Goal: Communication & Community: Answer question/provide support

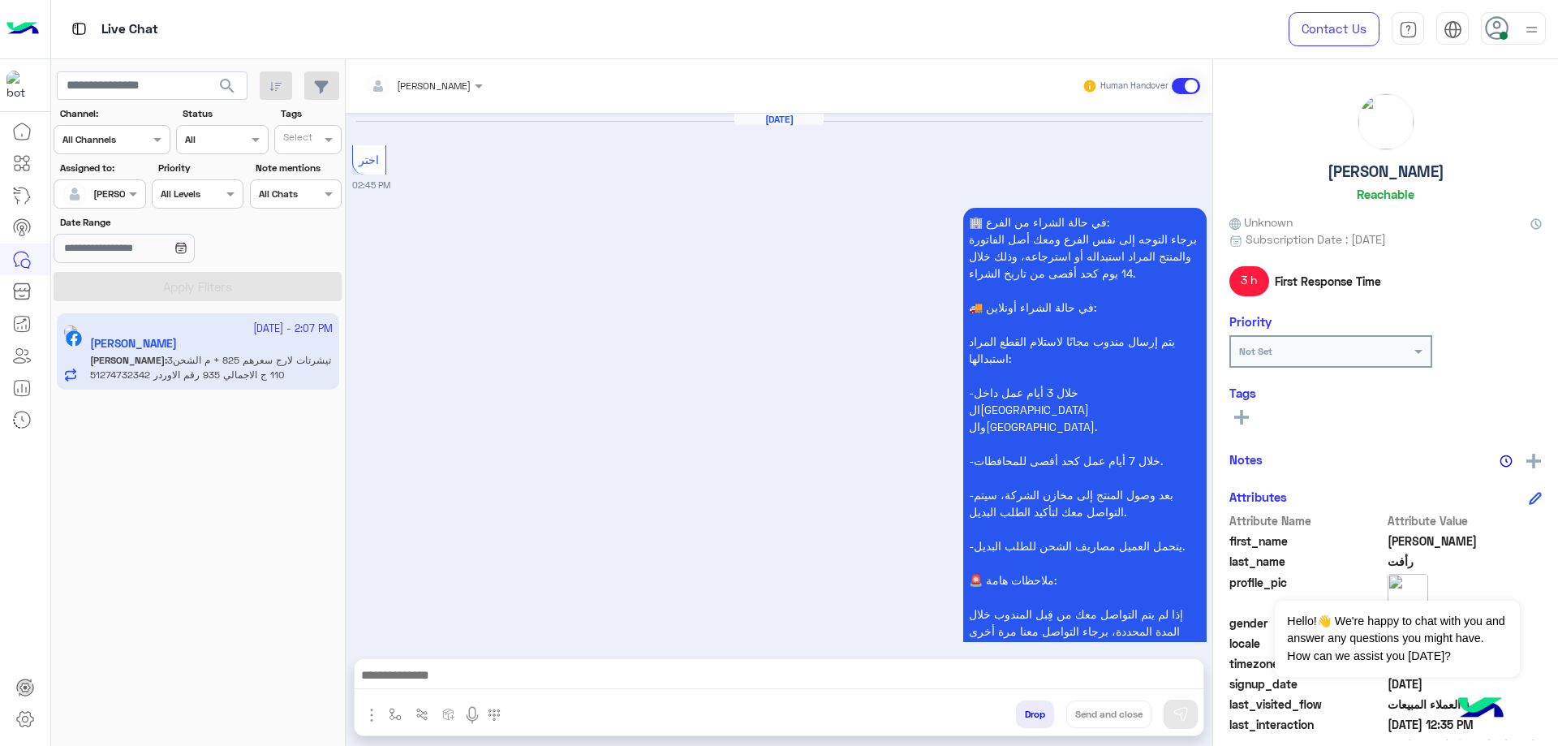
scroll to position [3674, 0]
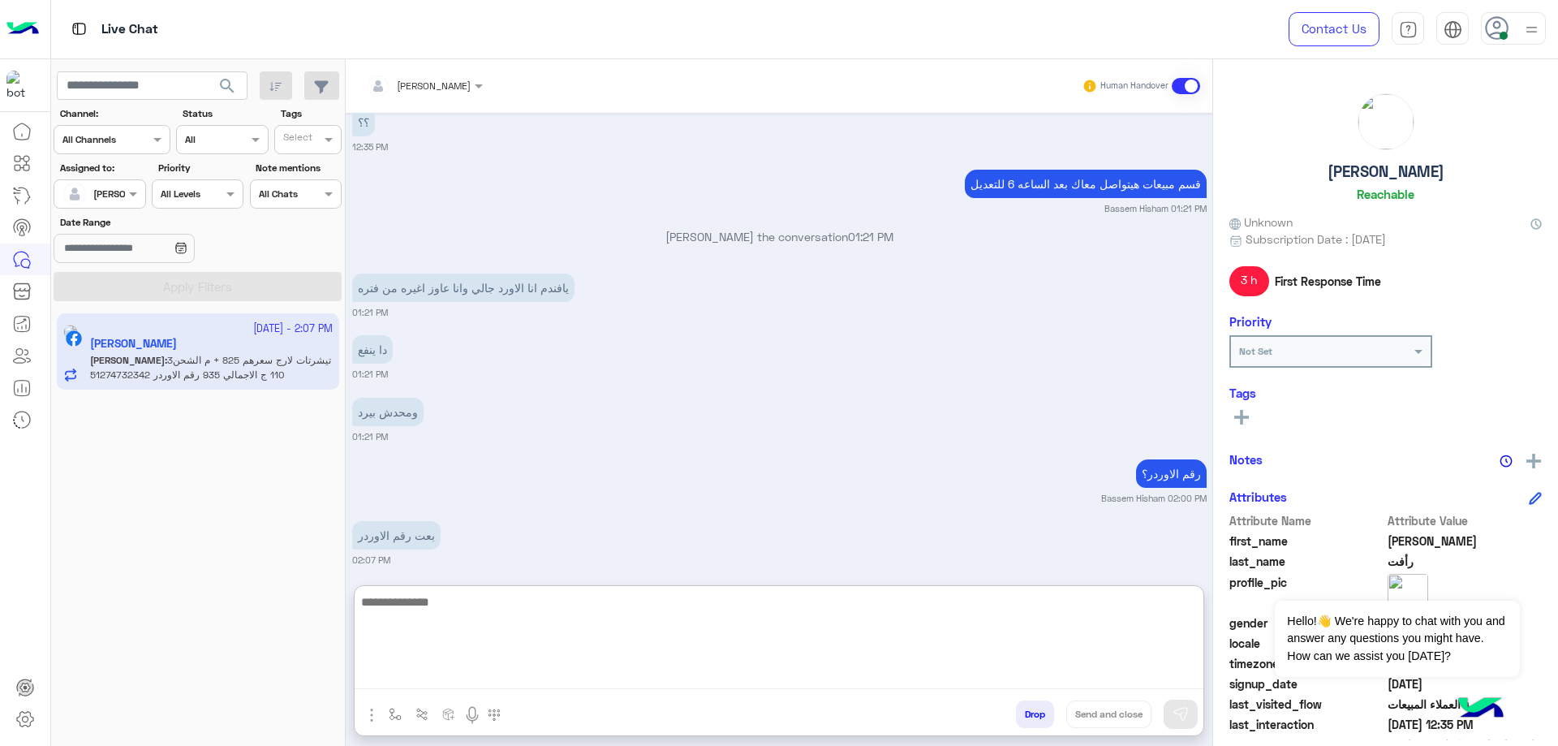
click at [468, 682] on textarea at bounding box center [779, 640] width 849 height 97
paste textarea "**********"
type textarea "**********"
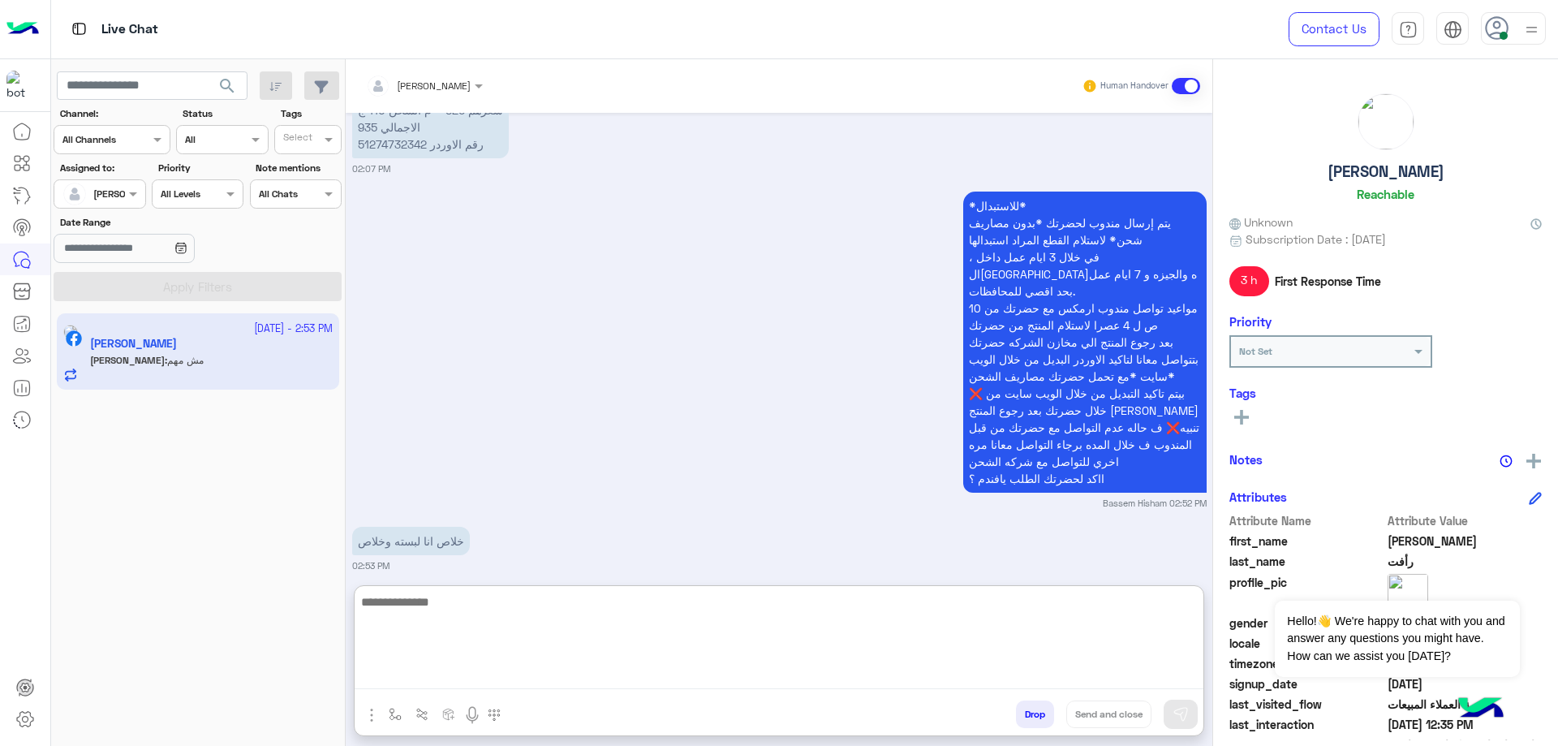
scroll to position [4188, 0]
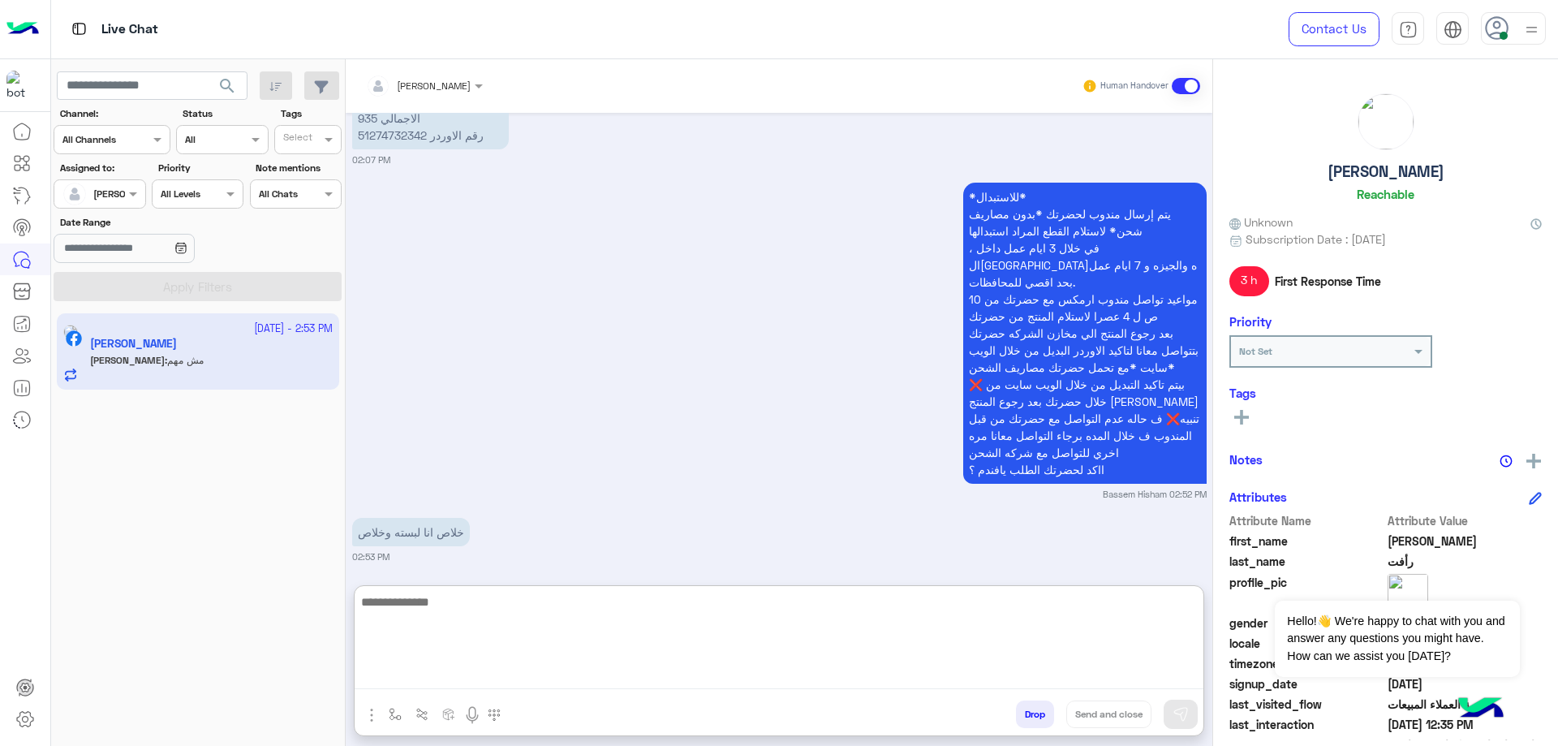
click at [465, 606] on textarea at bounding box center [779, 640] width 849 height 97
type textarea "*"
type textarea "**********"
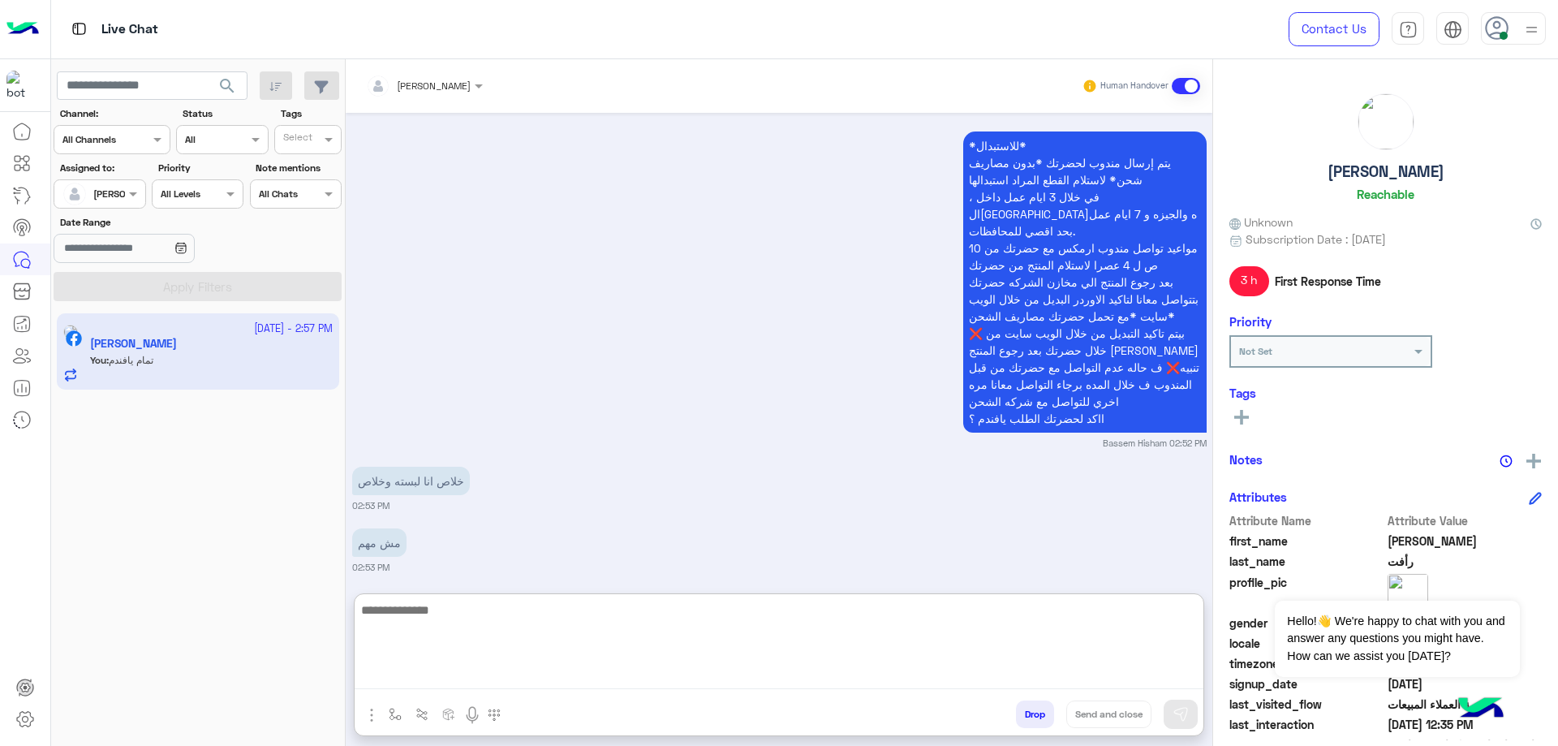
scroll to position [4250, 0]
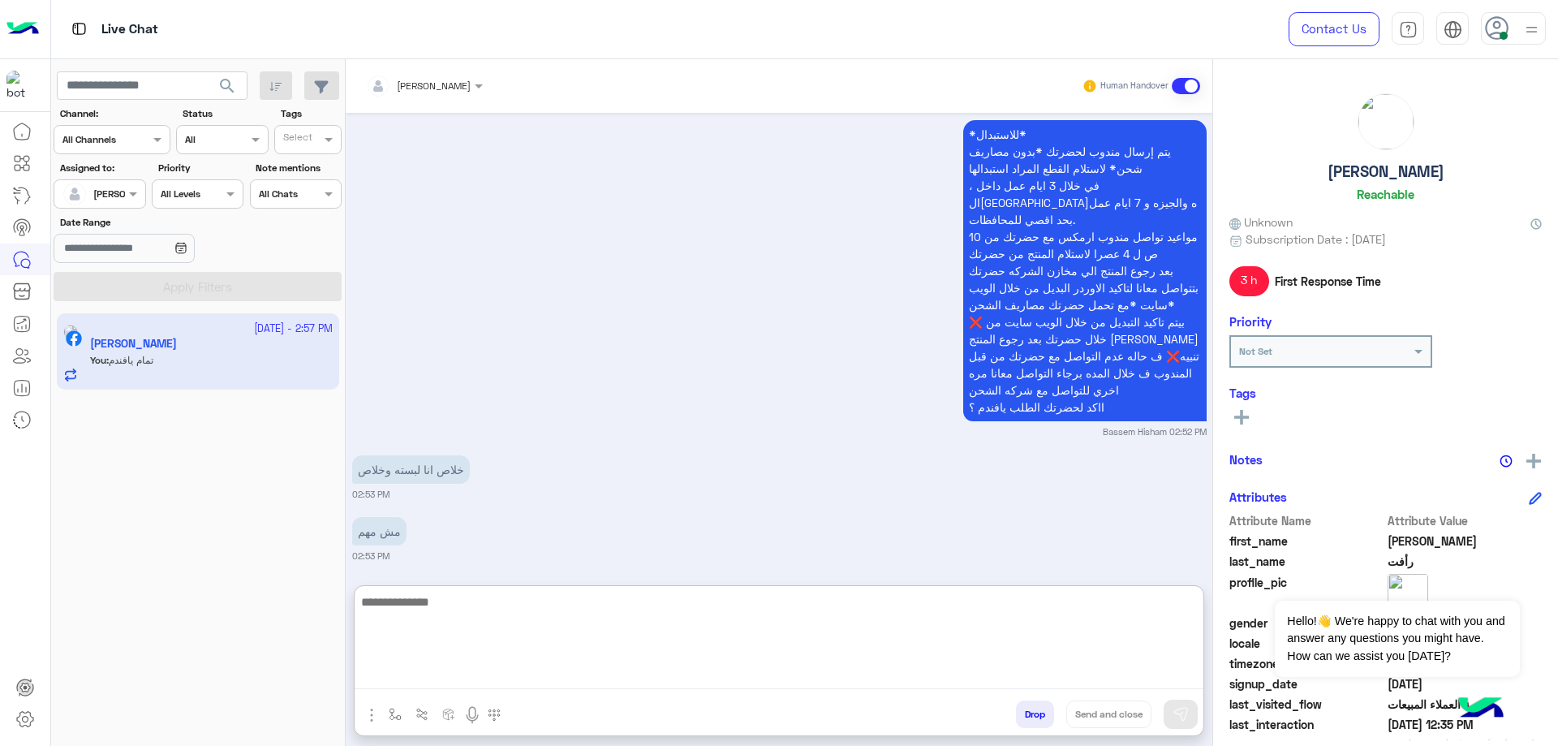
click at [1416, 171] on div "[PERSON_NAME] Reachable" at bounding box center [1385, 150] width 312 height 114
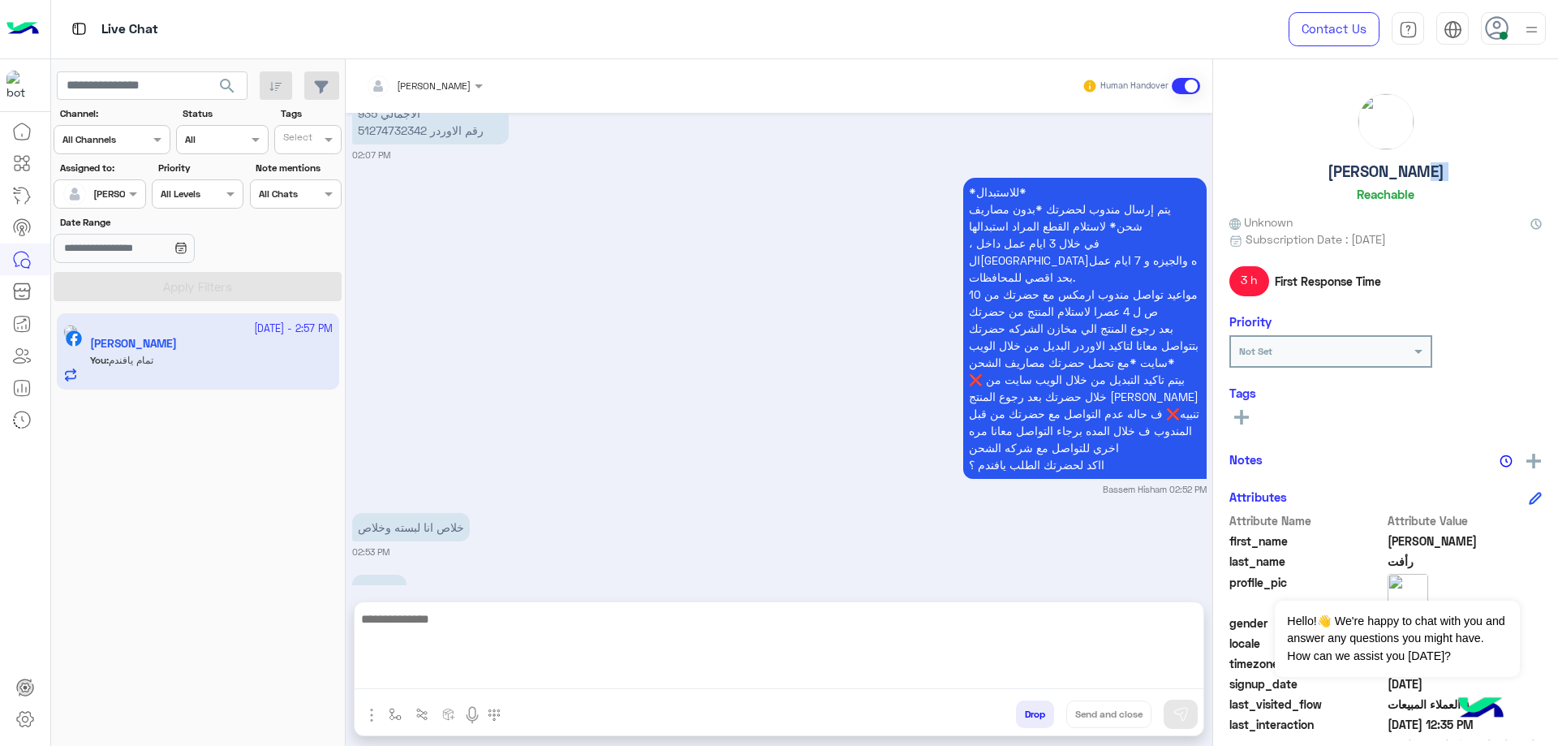
click at [1413, 171] on div "[PERSON_NAME] Reachable" at bounding box center [1385, 150] width 312 height 114
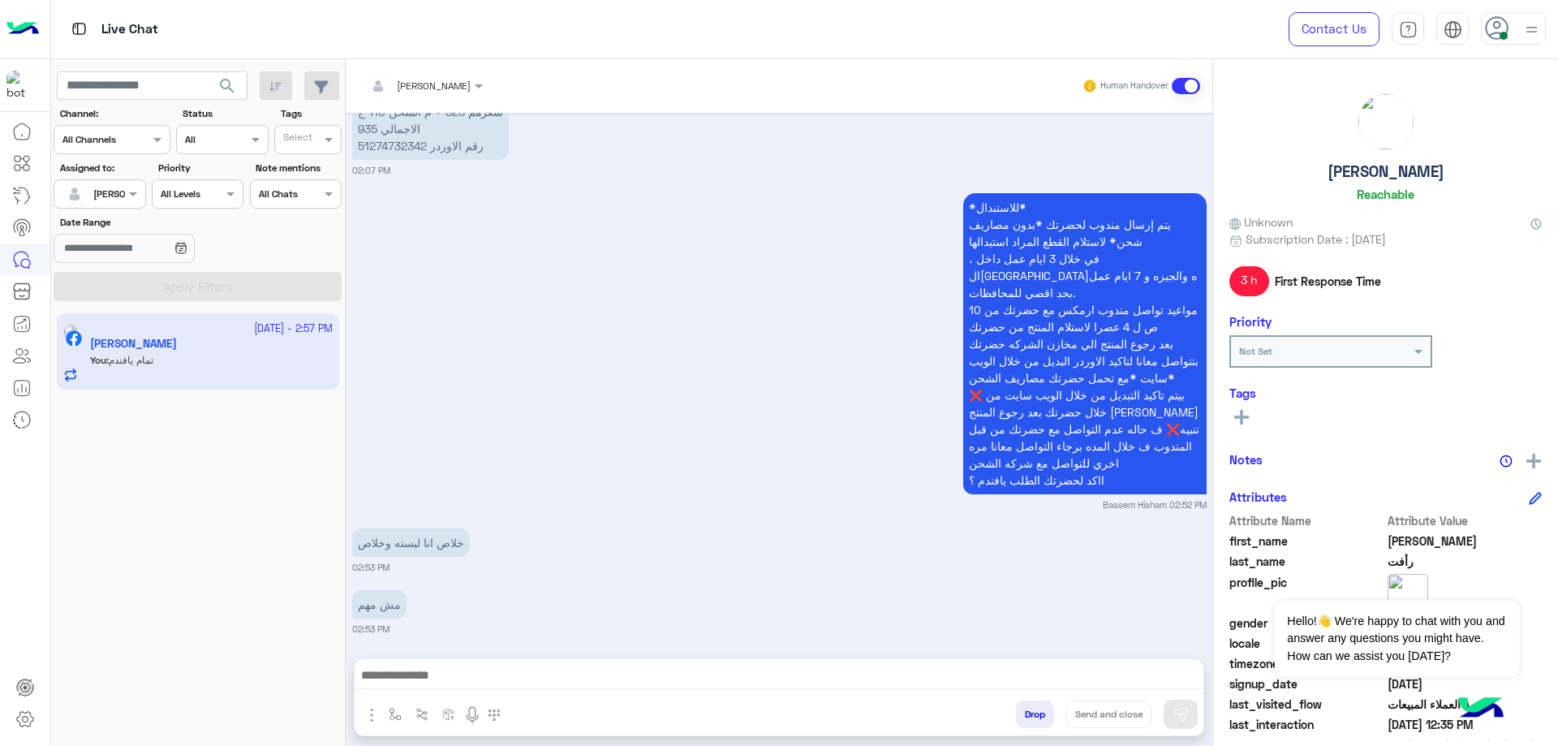
click at [1405, 172] on h5 "[PERSON_NAME]" at bounding box center [1385, 171] width 117 height 19
copy h5 "[PERSON_NAME]"
click at [1036, 728] on div "Drop Send and close" at bounding box center [858, 717] width 691 height 36
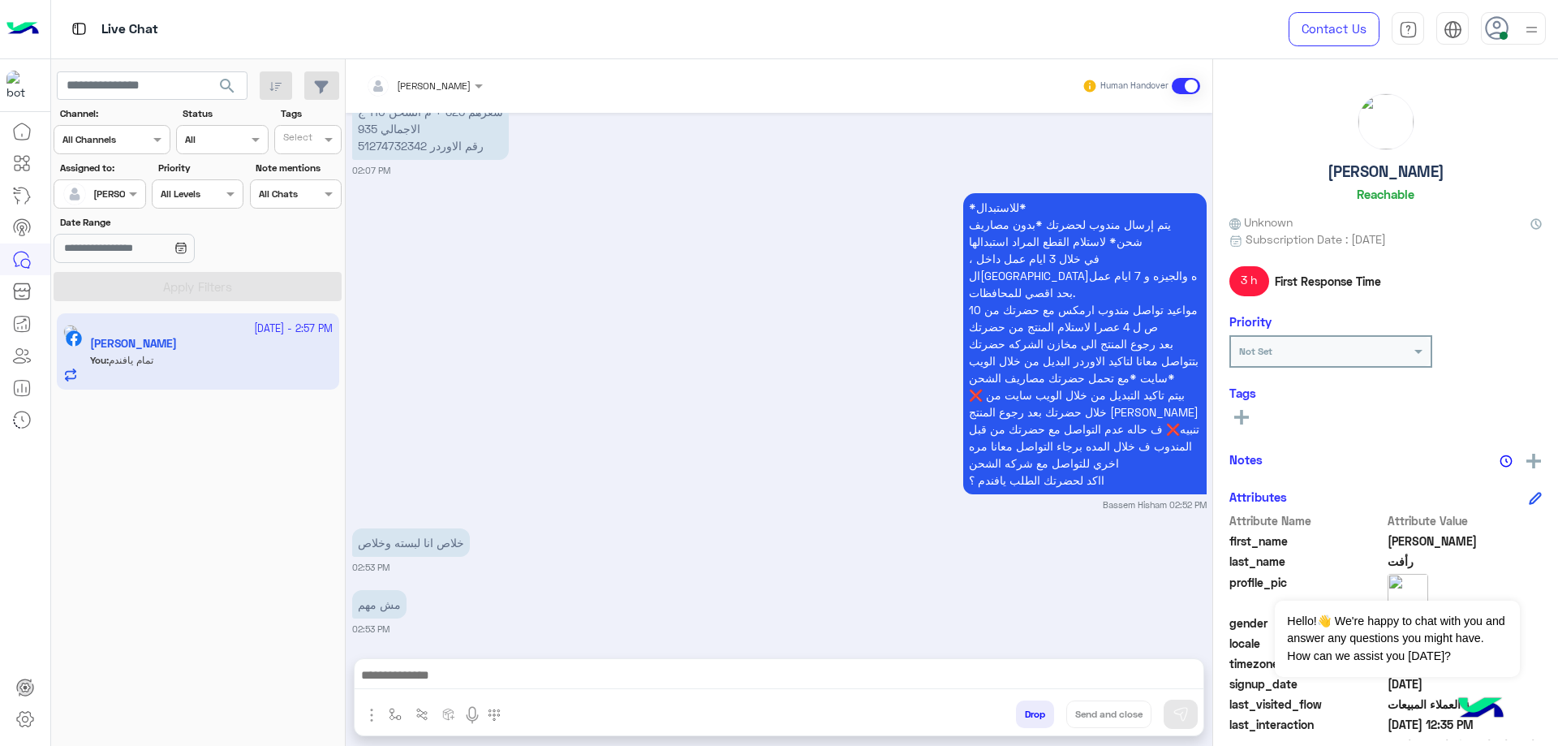
click at [1035, 718] on button "Drop" at bounding box center [1035, 714] width 38 height 28
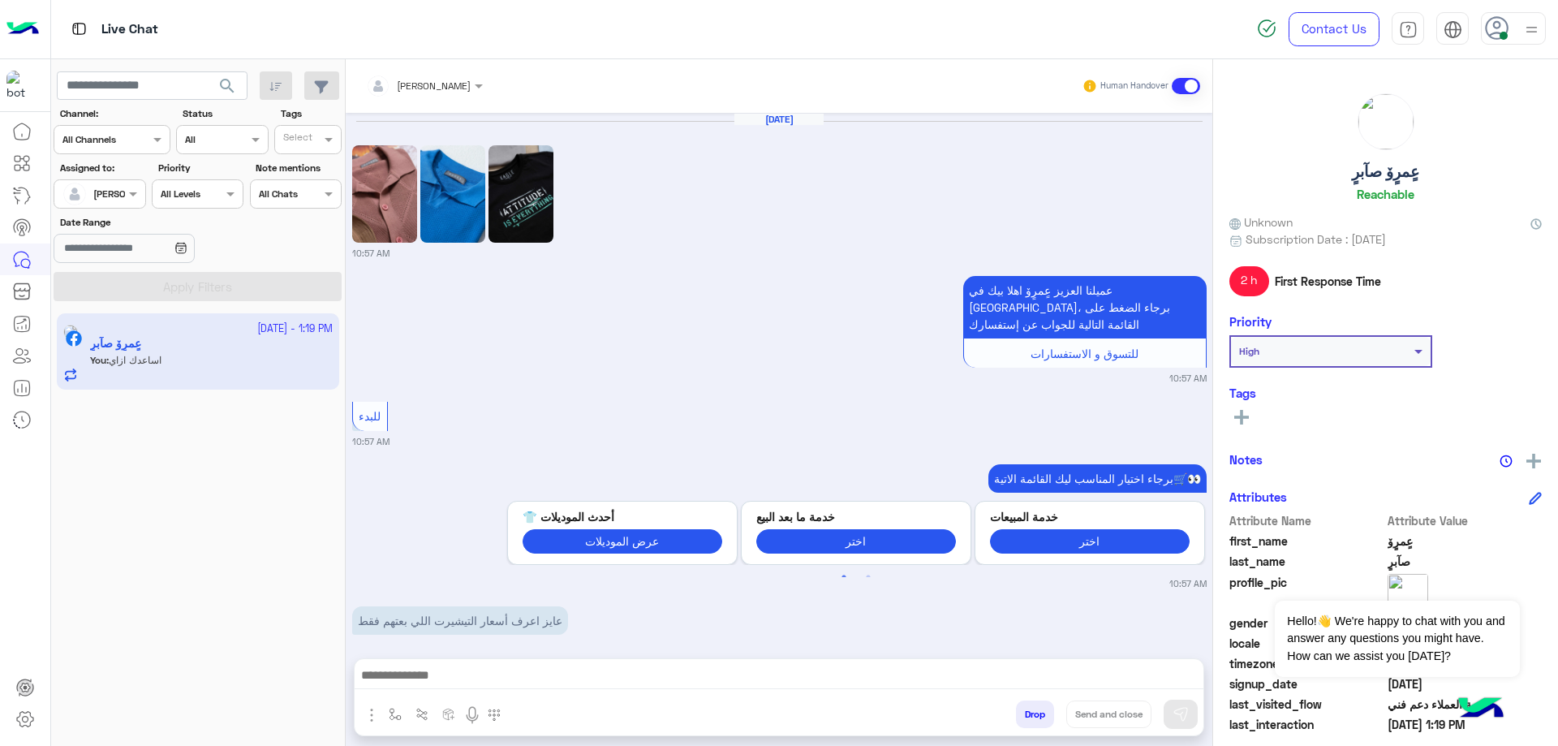
scroll to position [1670, 0]
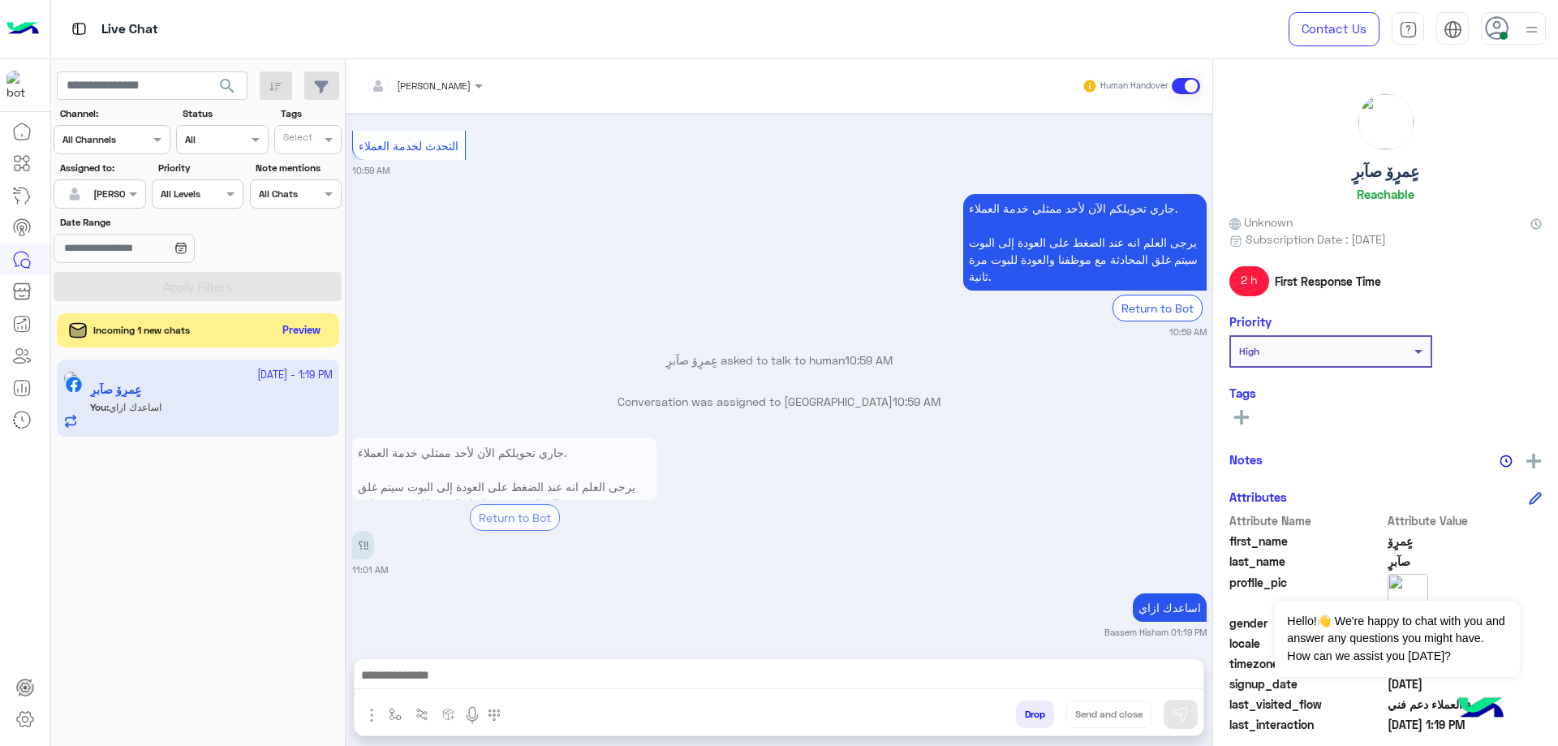
click at [286, 326] on button "Preview" at bounding box center [302, 331] width 50 height 22
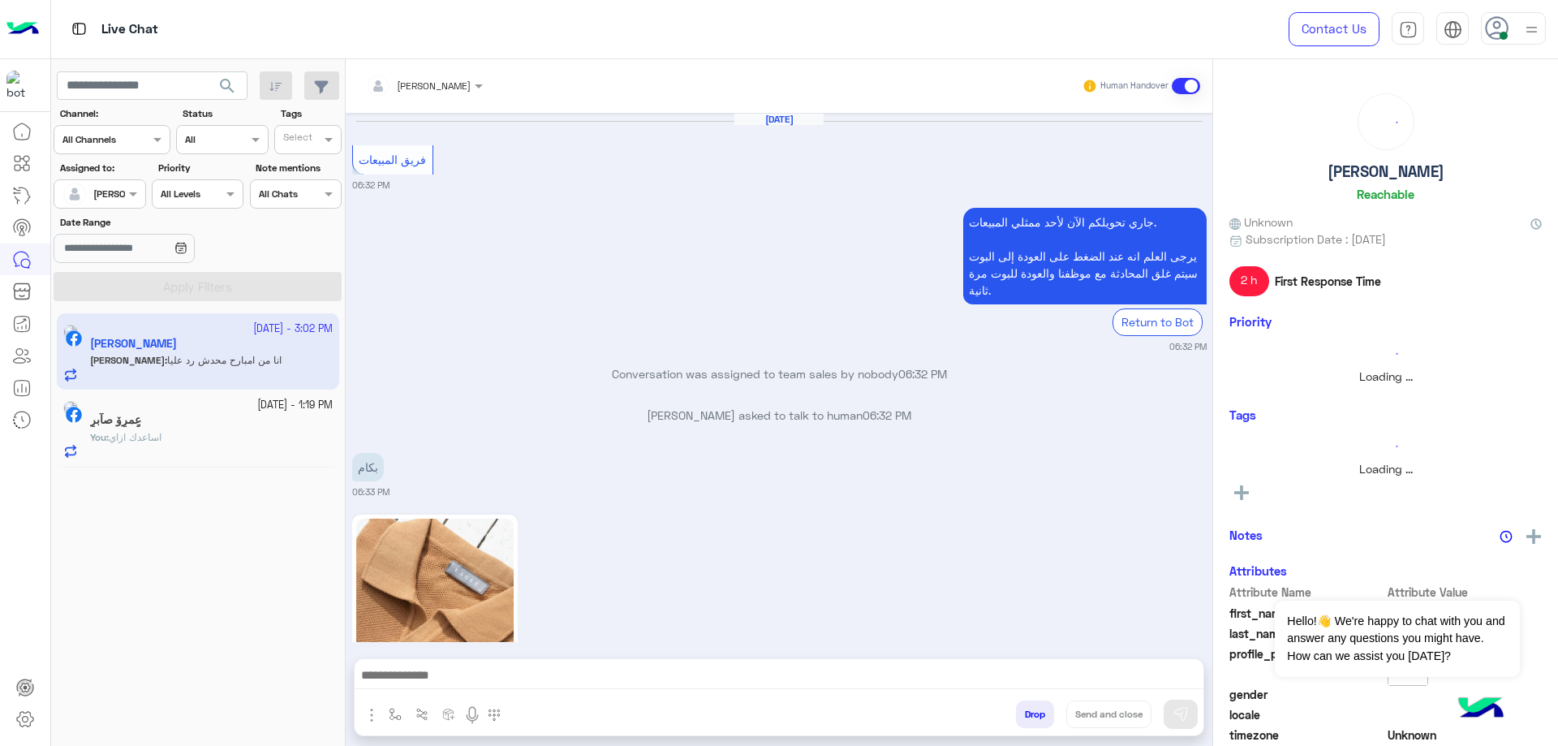
scroll to position [1194, 0]
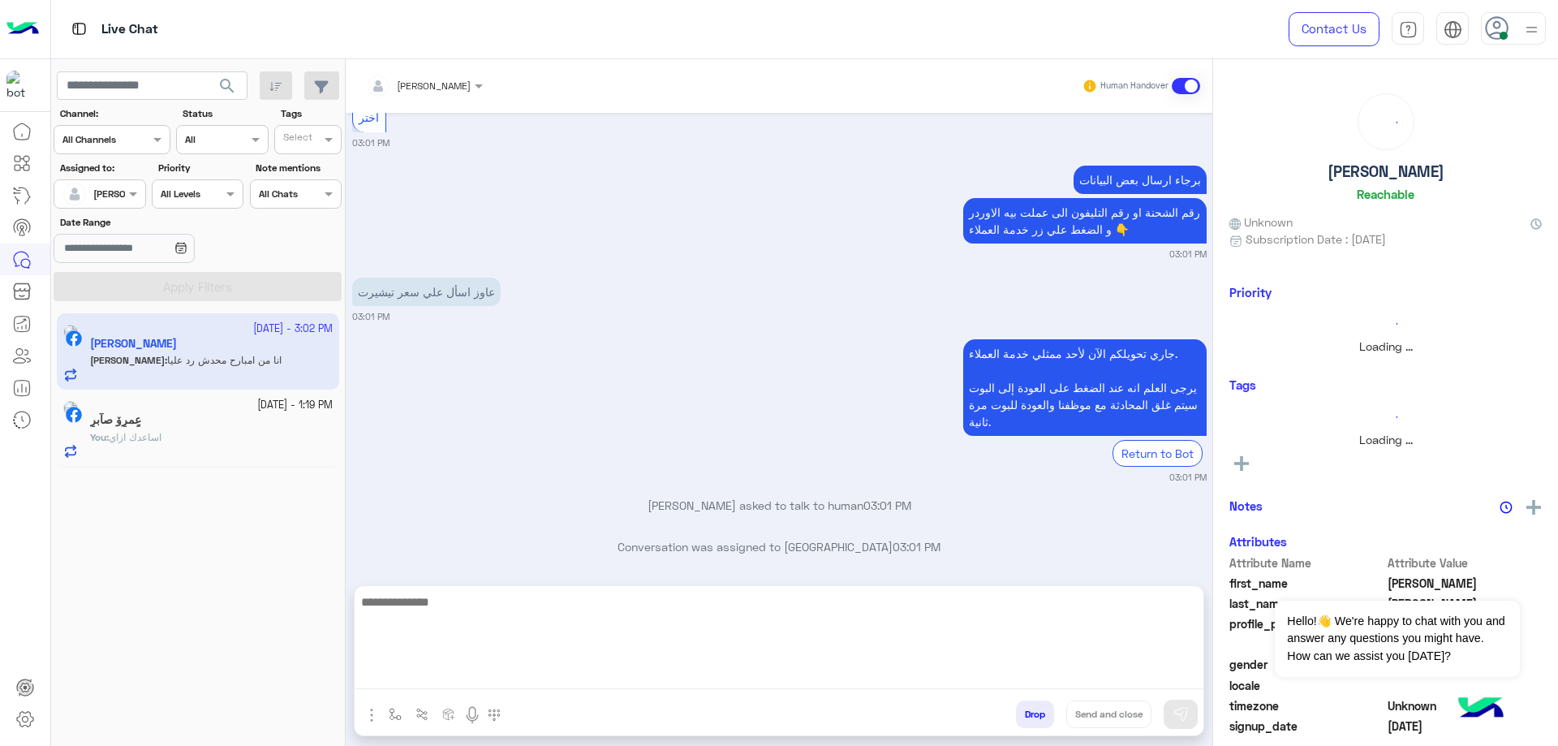
click at [463, 666] on textarea at bounding box center [779, 640] width 849 height 97
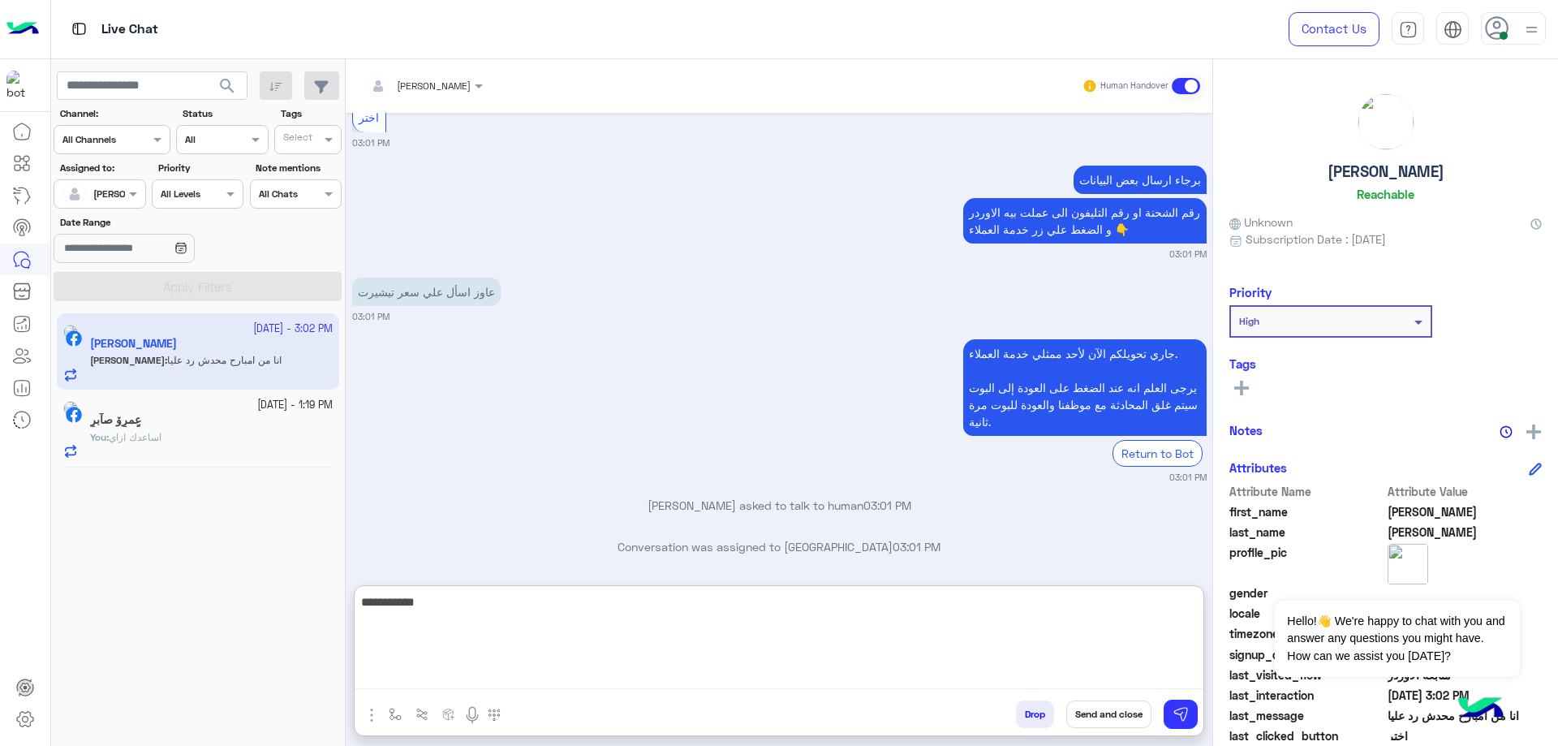
type textarea "**********"
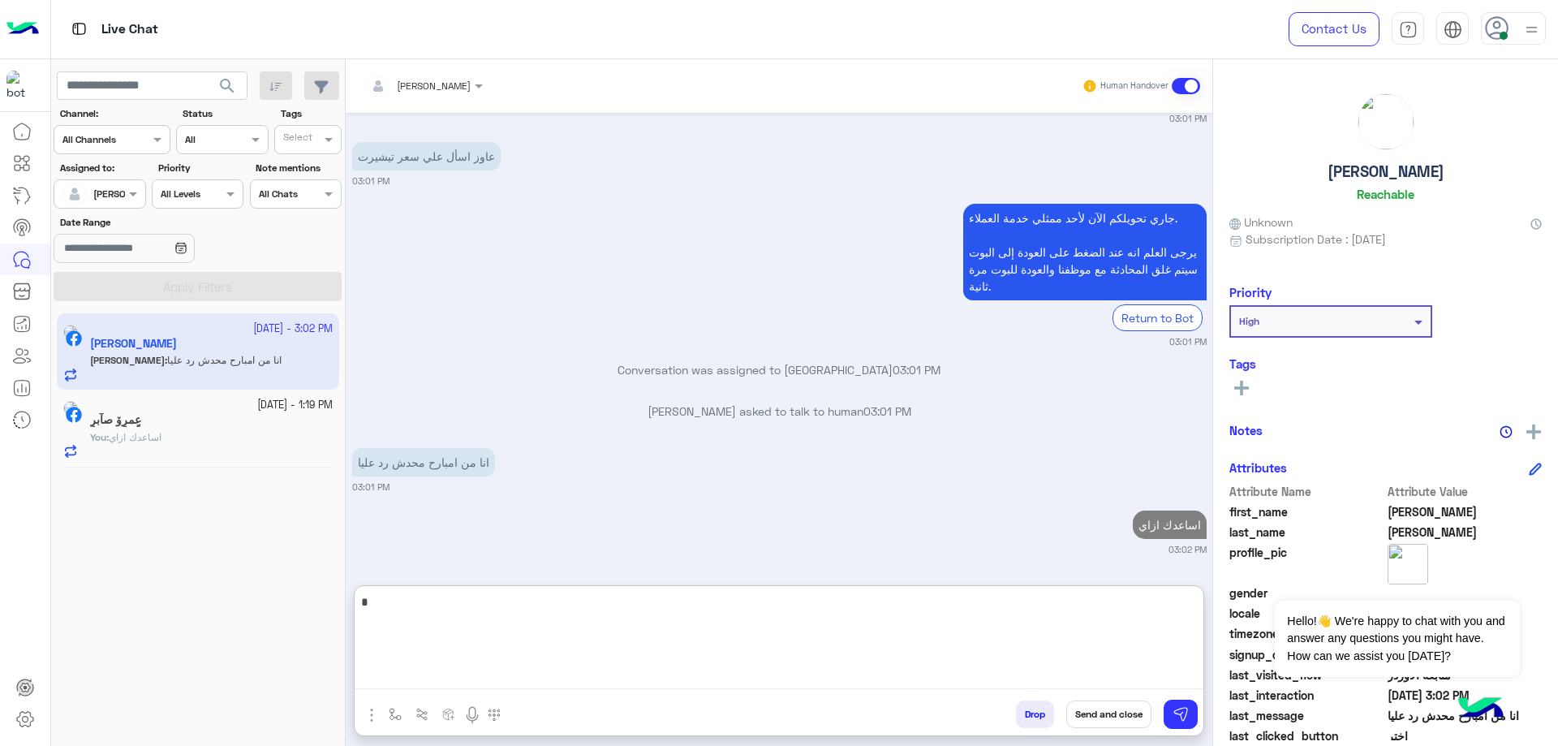
scroll to position [1370, 0]
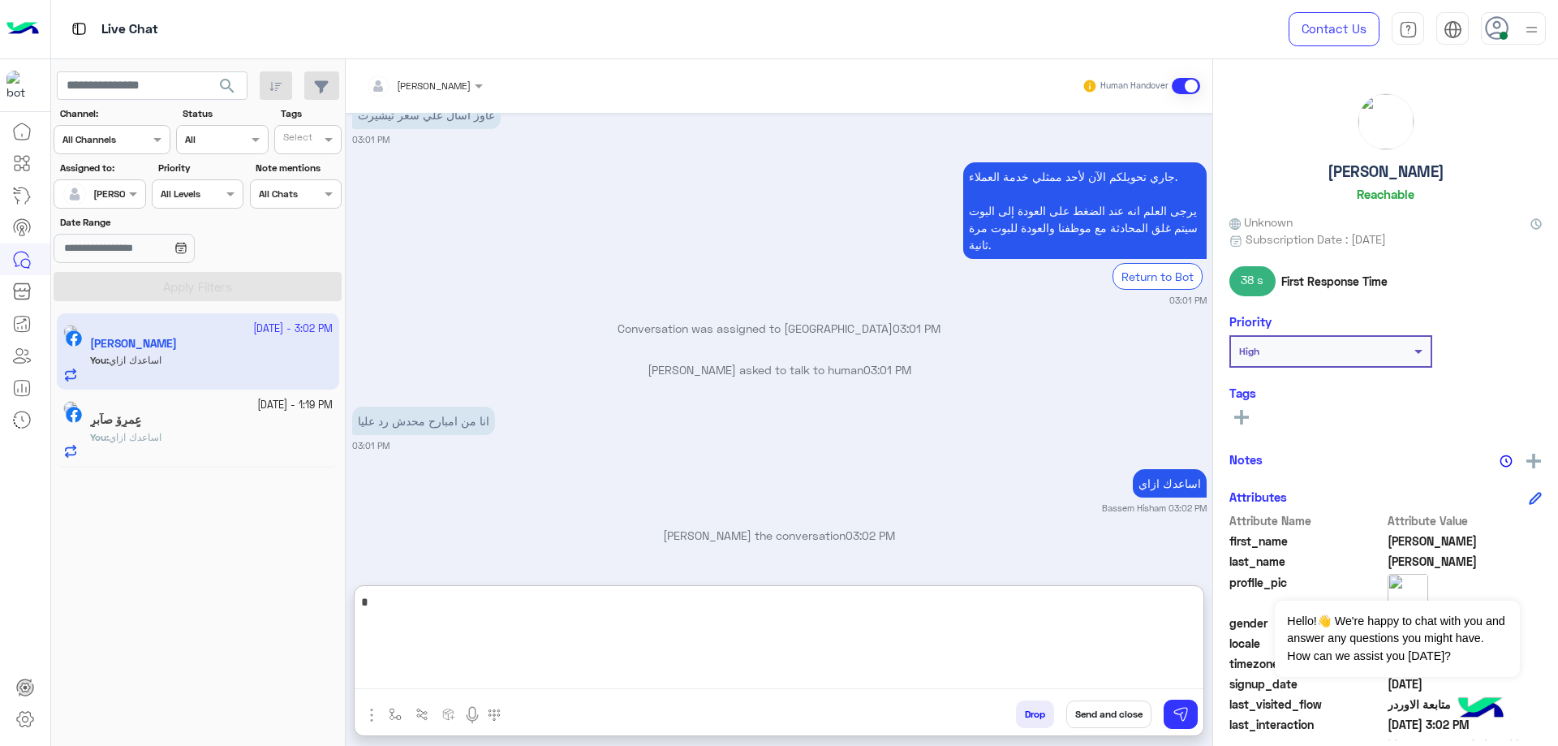
type textarea "*"
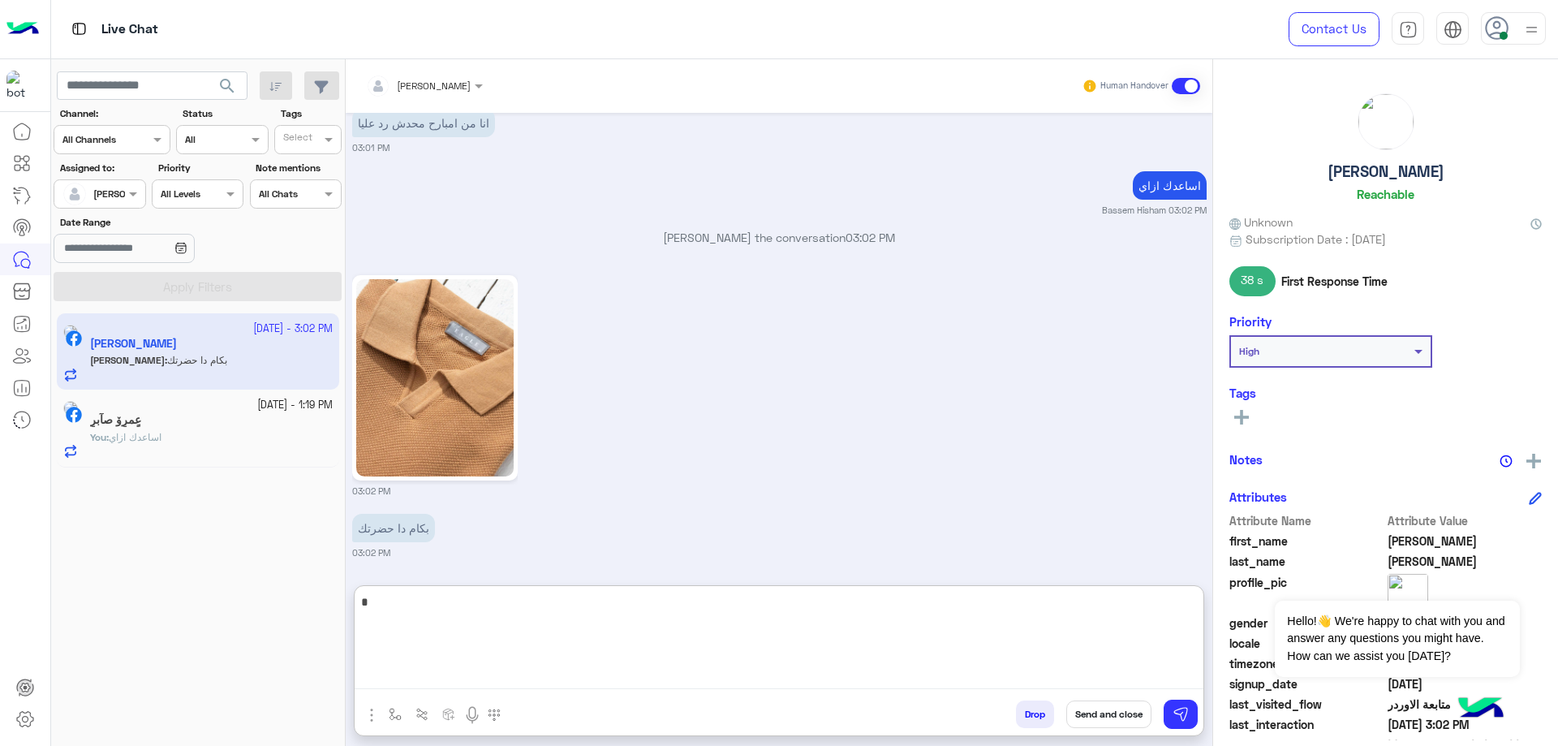
scroll to position [1671, 0]
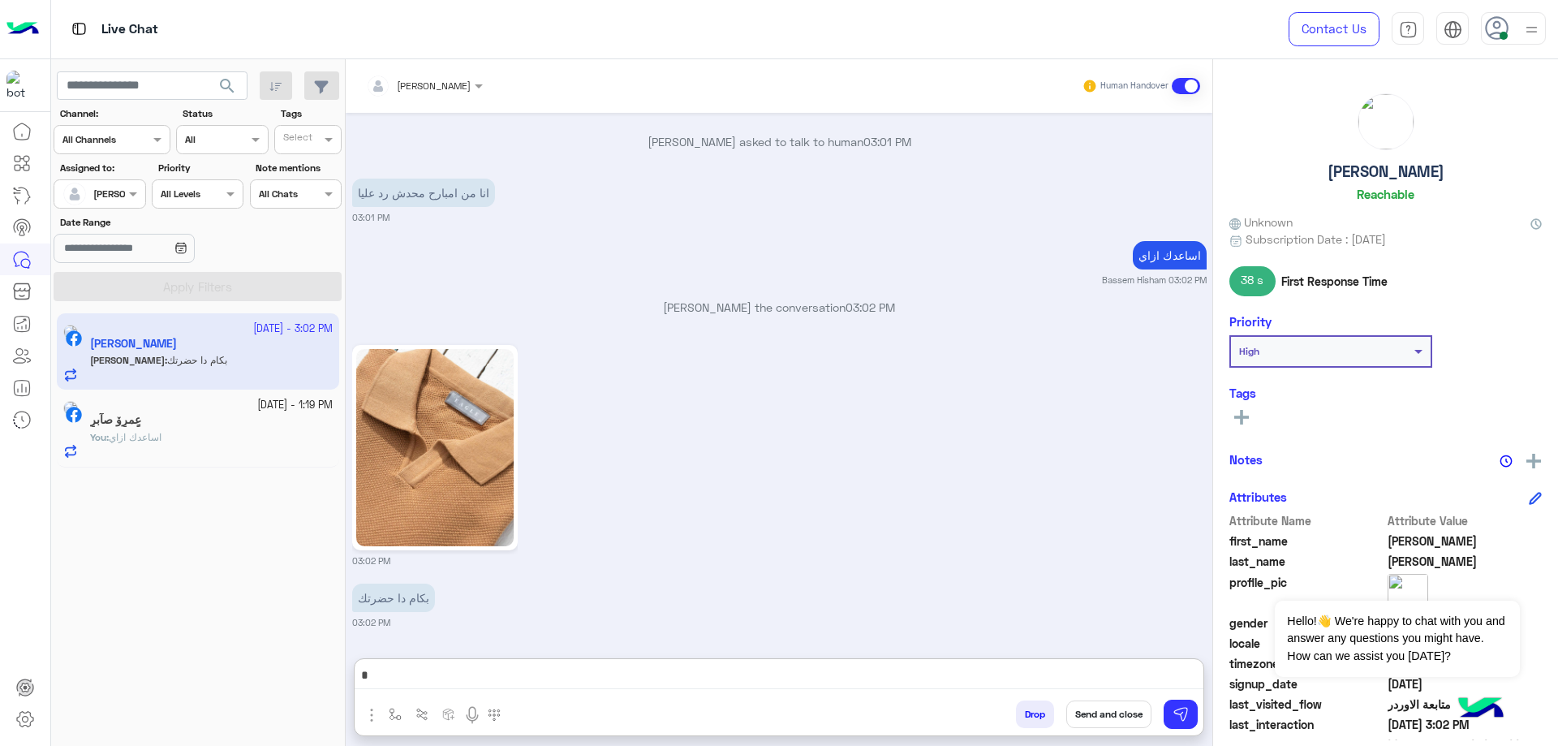
click at [445, 67] on div "Bassem Hisham Human Handover" at bounding box center [779, 86] width 867 height 54
click at [446, 88] on div at bounding box center [424, 82] width 133 height 15
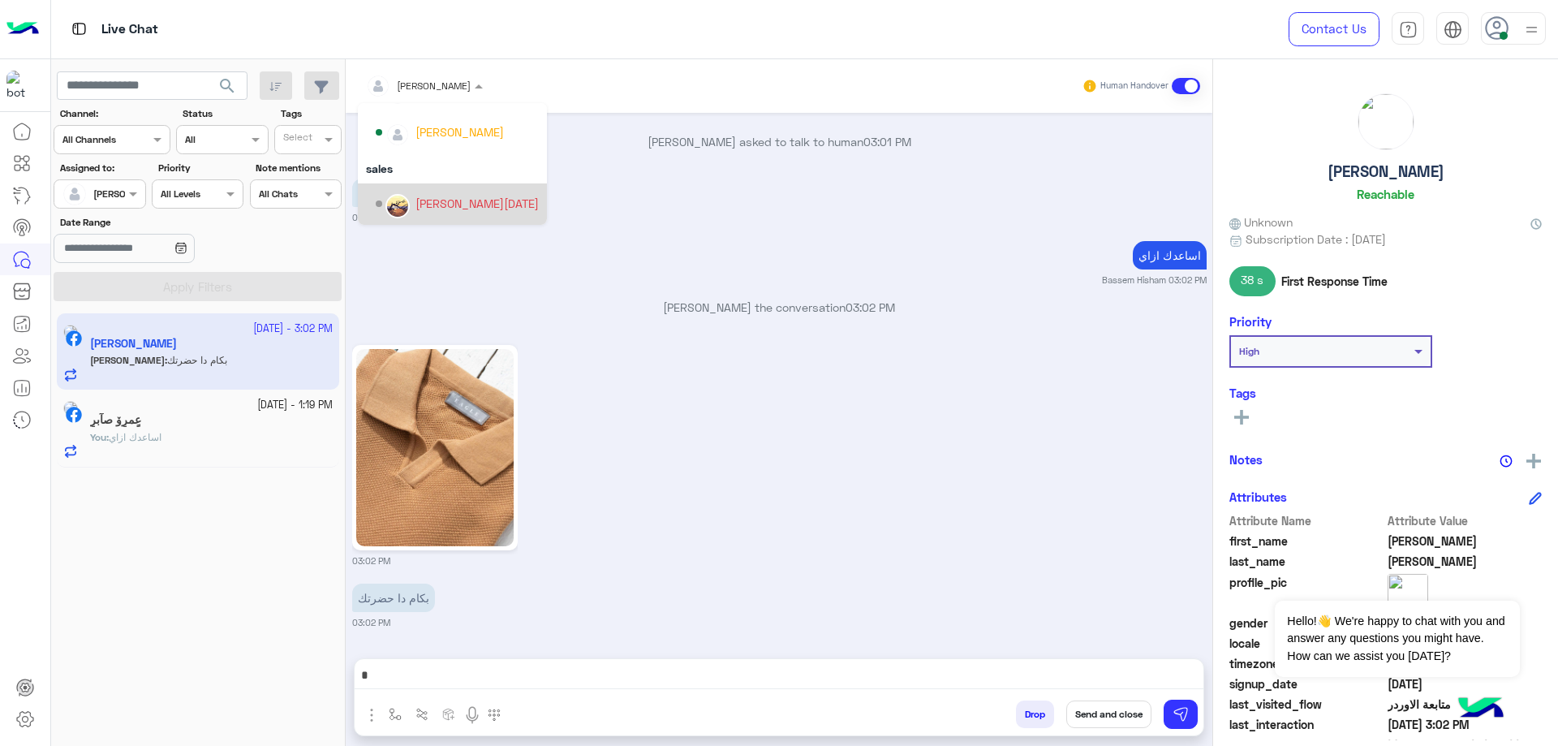
scroll to position [145, 0]
click at [448, 201] on div "mohamed ahmed" at bounding box center [459, 203] width 88 height 17
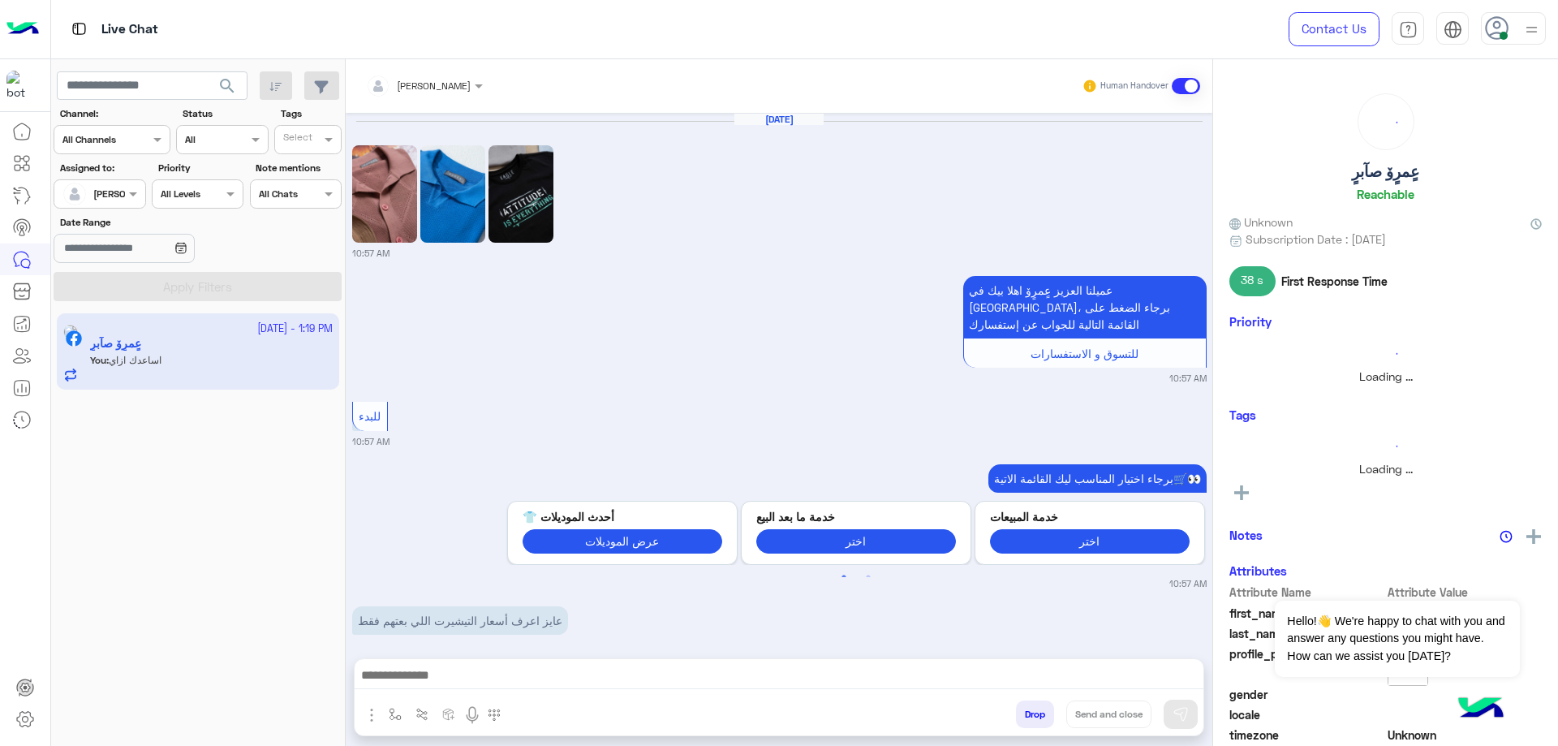
scroll to position [1670, 0]
